Goal: Check status: Check status

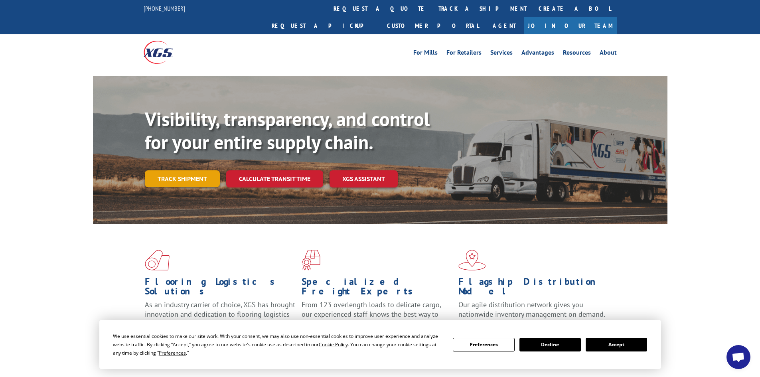
click at [213, 170] on link "Track shipment" at bounding box center [182, 178] width 75 height 17
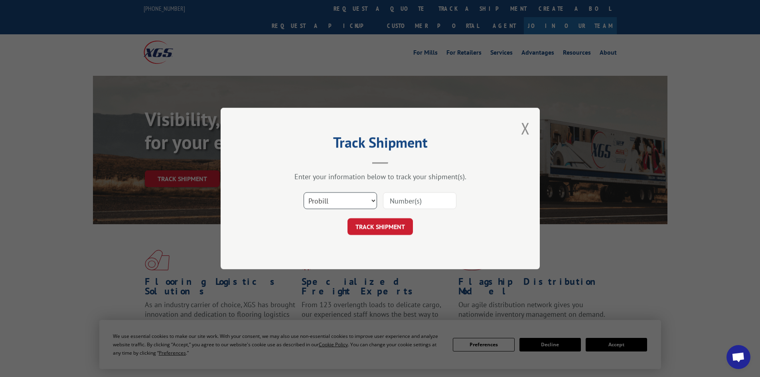
click at [337, 200] on select "Select category... Probill BOL PO" at bounding box center [340, 200] width 73 height 17
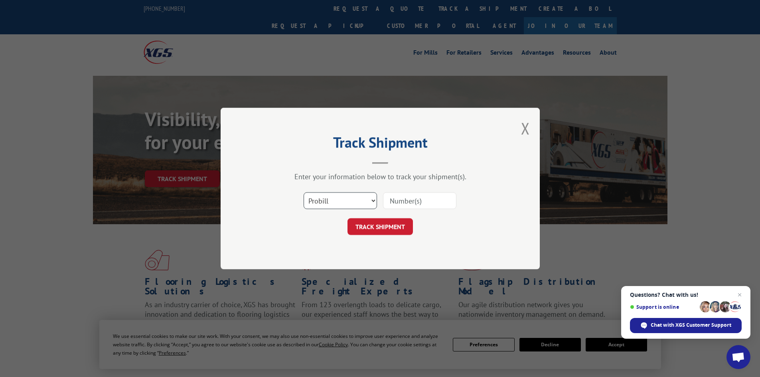
select select "bol"
click at [304, 192] on select "Select category... Probill BOL PO" at bounding box center [340, 200] width 73 height 17
click at [405, 201] on input at bounding box center [419, 200] width 73 height 17
paste input "6021294"
type input "6021294"
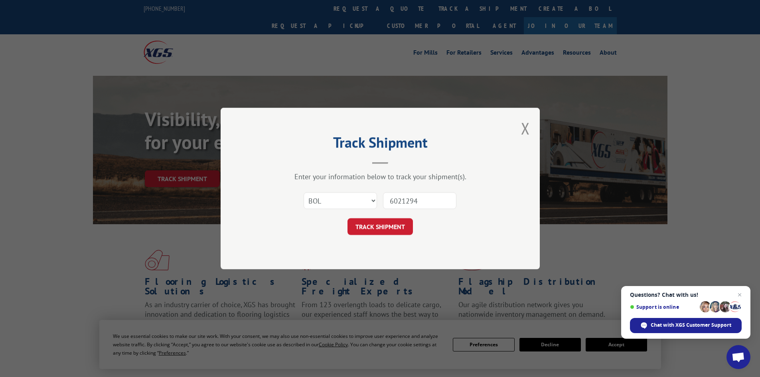
click button "TRACK SHIPMENT" at bounding box center [380, 226] width 65 height 17
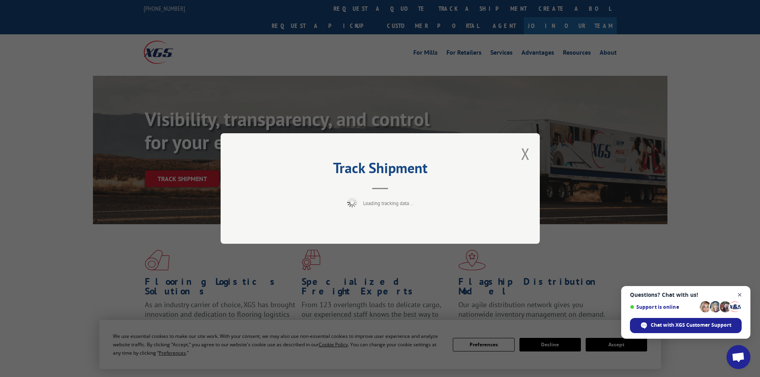
click at [741, 294] on span "Close chat" at bounding box center [740, 295] width 10 height 10
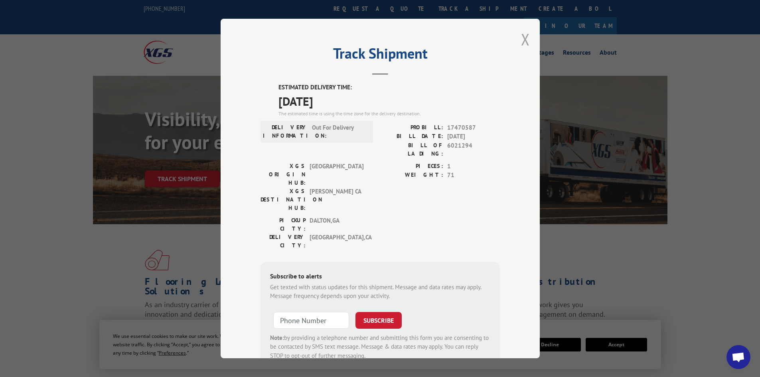
click at [521, 38] on button "Close modal" at bounding box center [525, 39] width 9 height 21
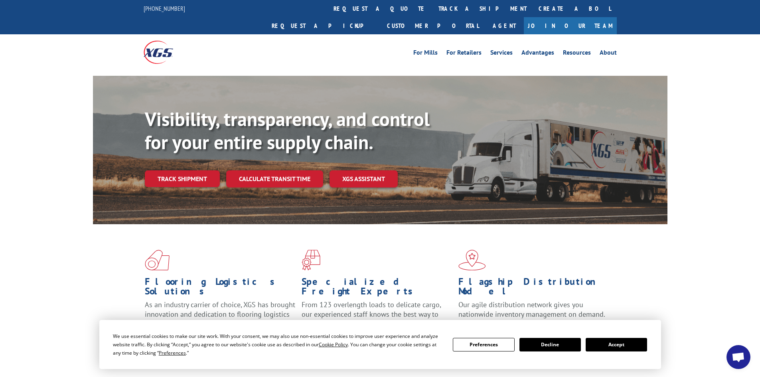
drag, startPoint x: 0, startPoint y: 340, endPoint x: 0, endPoint y: 346, distance: 5.6
drag, startPoint x: 0, startPoint y: 346, endPoint x: 690, endPoint y: 105, distance: 730.7
click at [690, 105] on div "Visibility, transparency, and control for your entire supply chain. Track shipm…" at bounding box center [380, 158] width 760 height 164
